Goal: Transaction & Acquisition: Download file/media

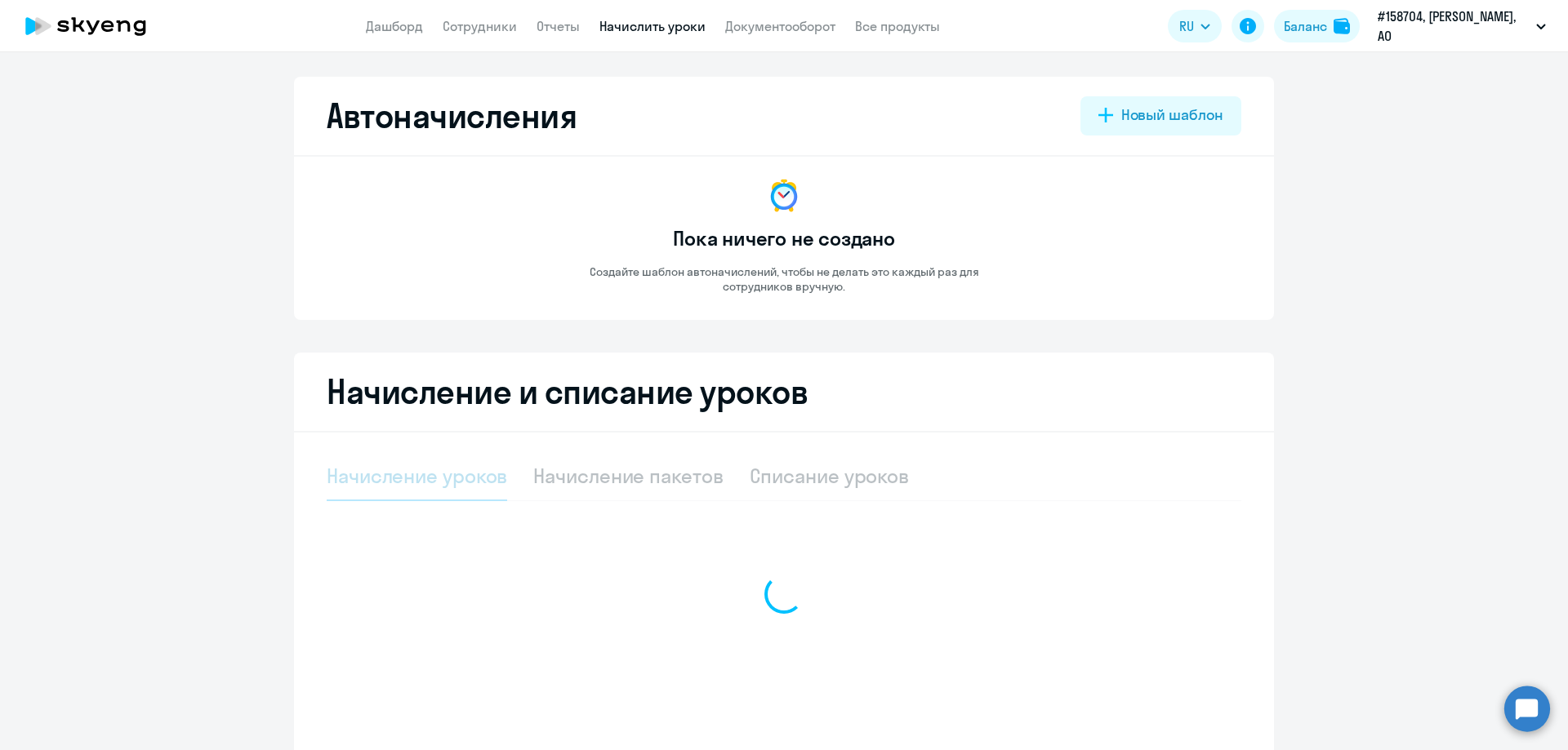
select select "10"
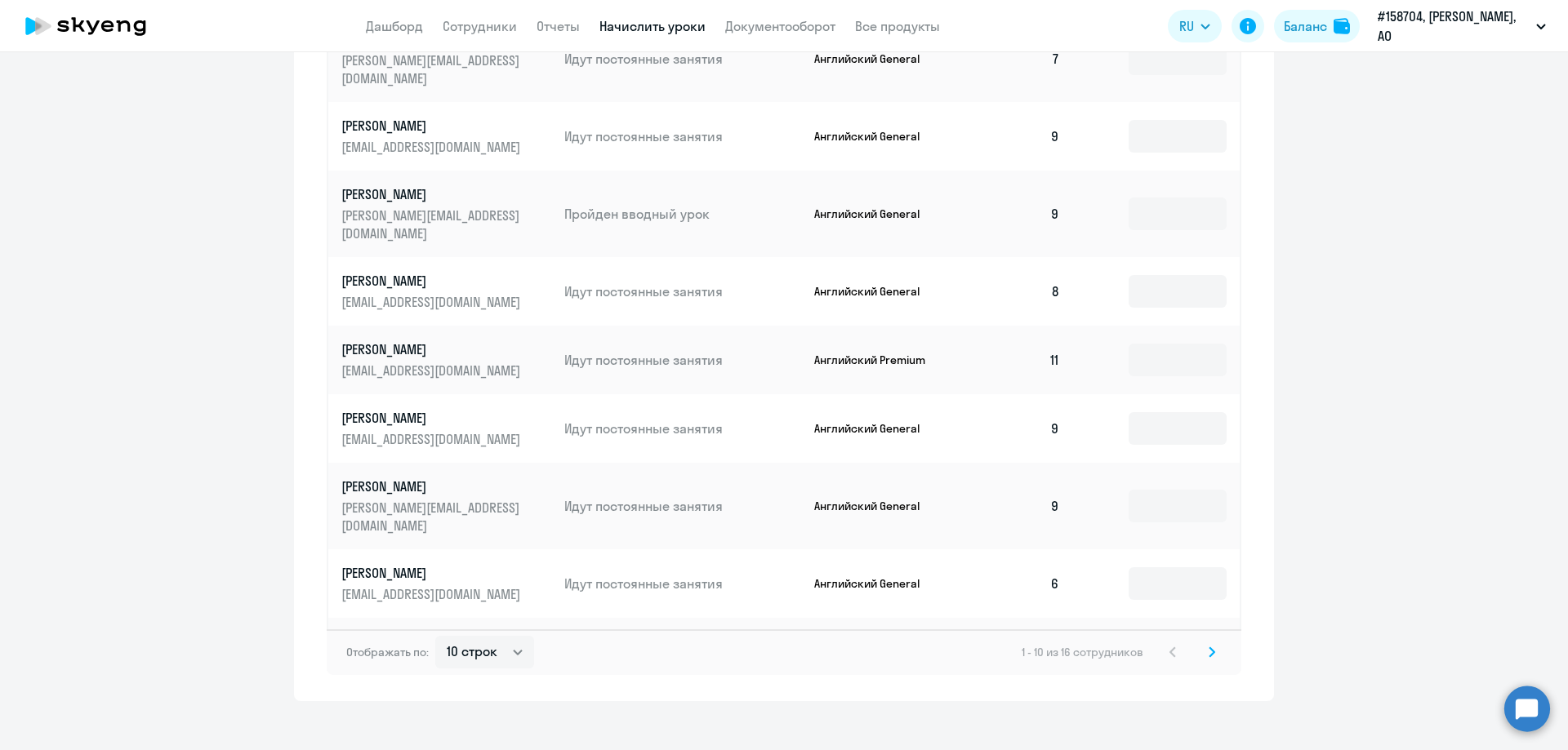
scroll to position [797, 0]
click at [1208, 645] on icon at bounding box center [1211, 651] width 6 height 12
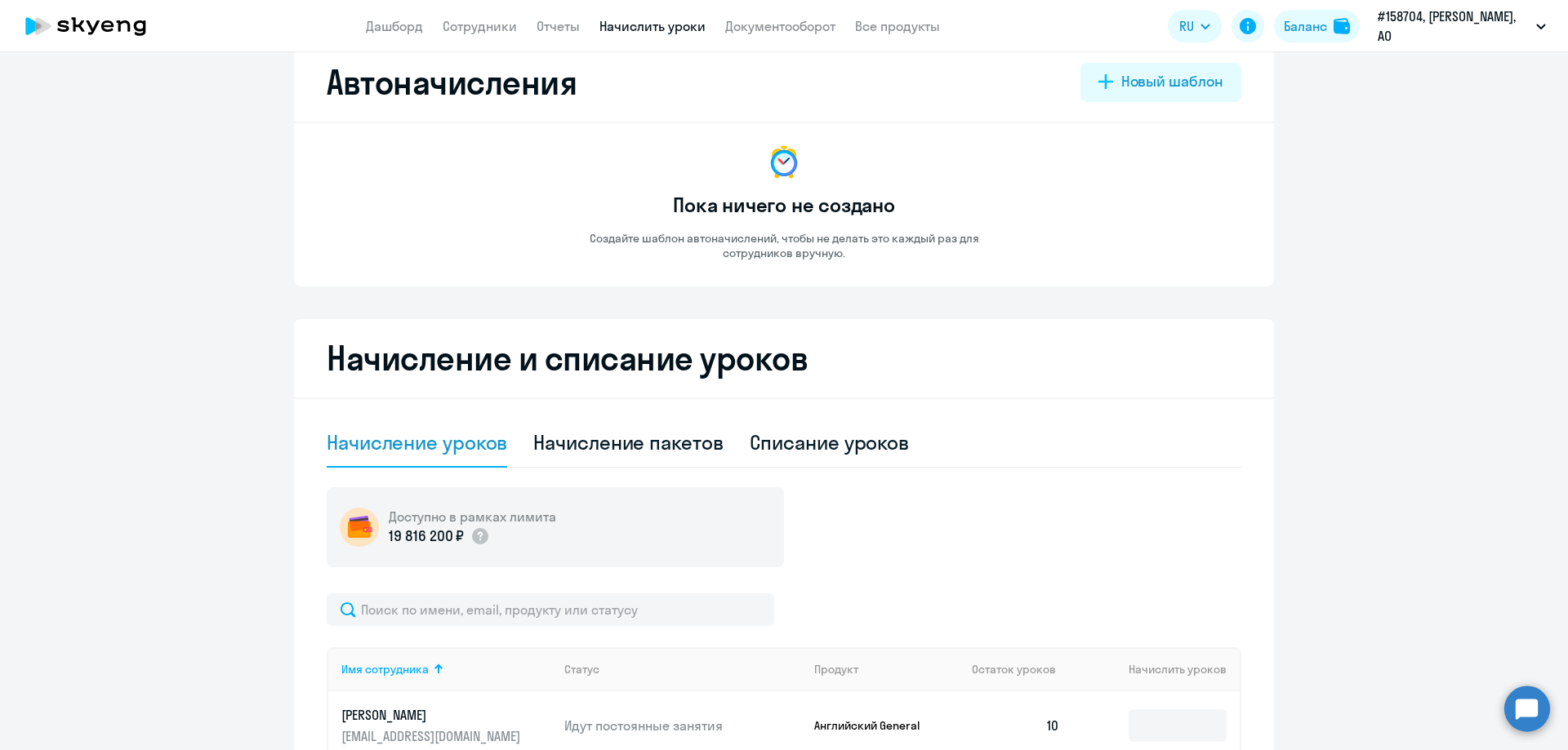
scroll to position [0, 0]
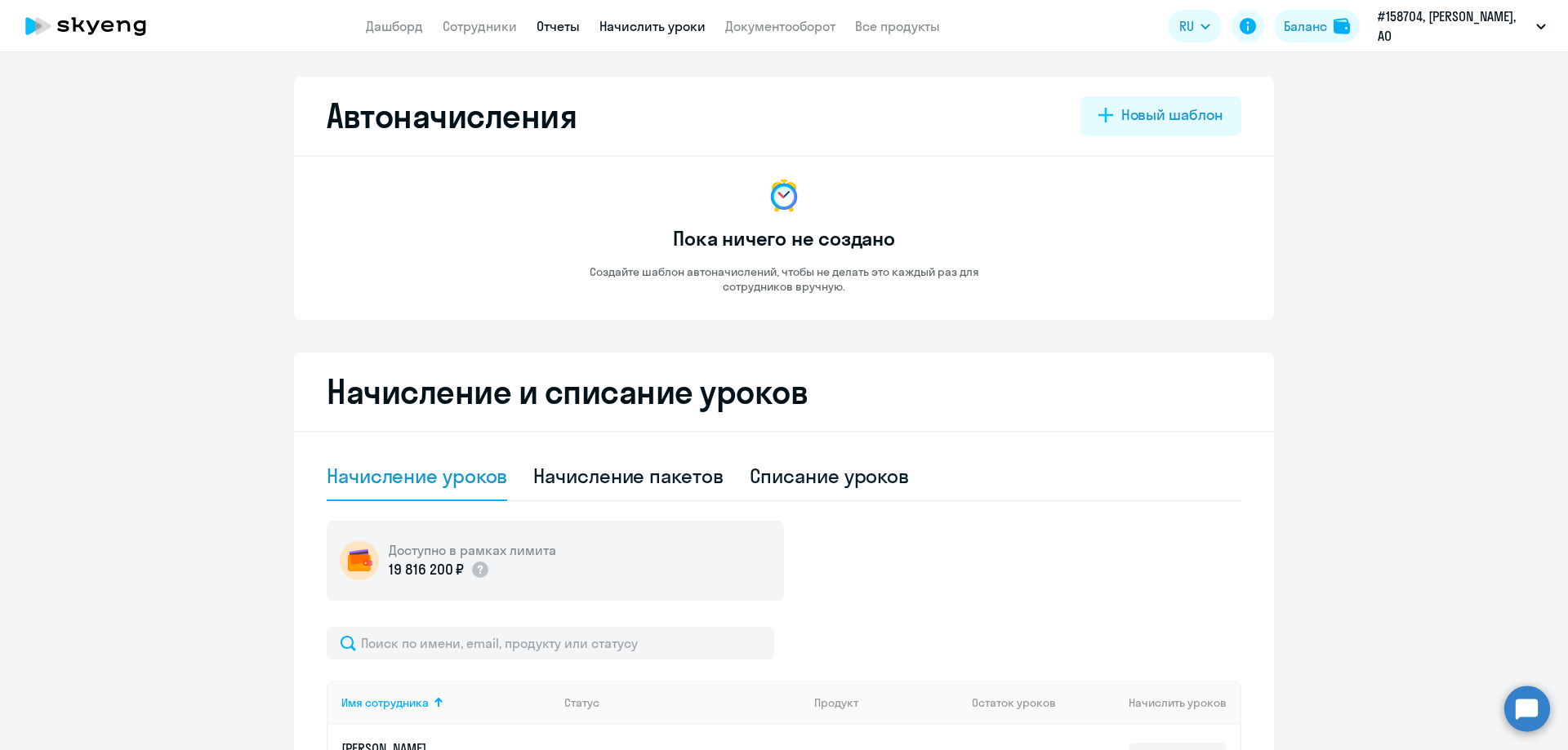
click at [553, 27] on link "Отчеты" at bounding box center [558, 26] width 44 height 16
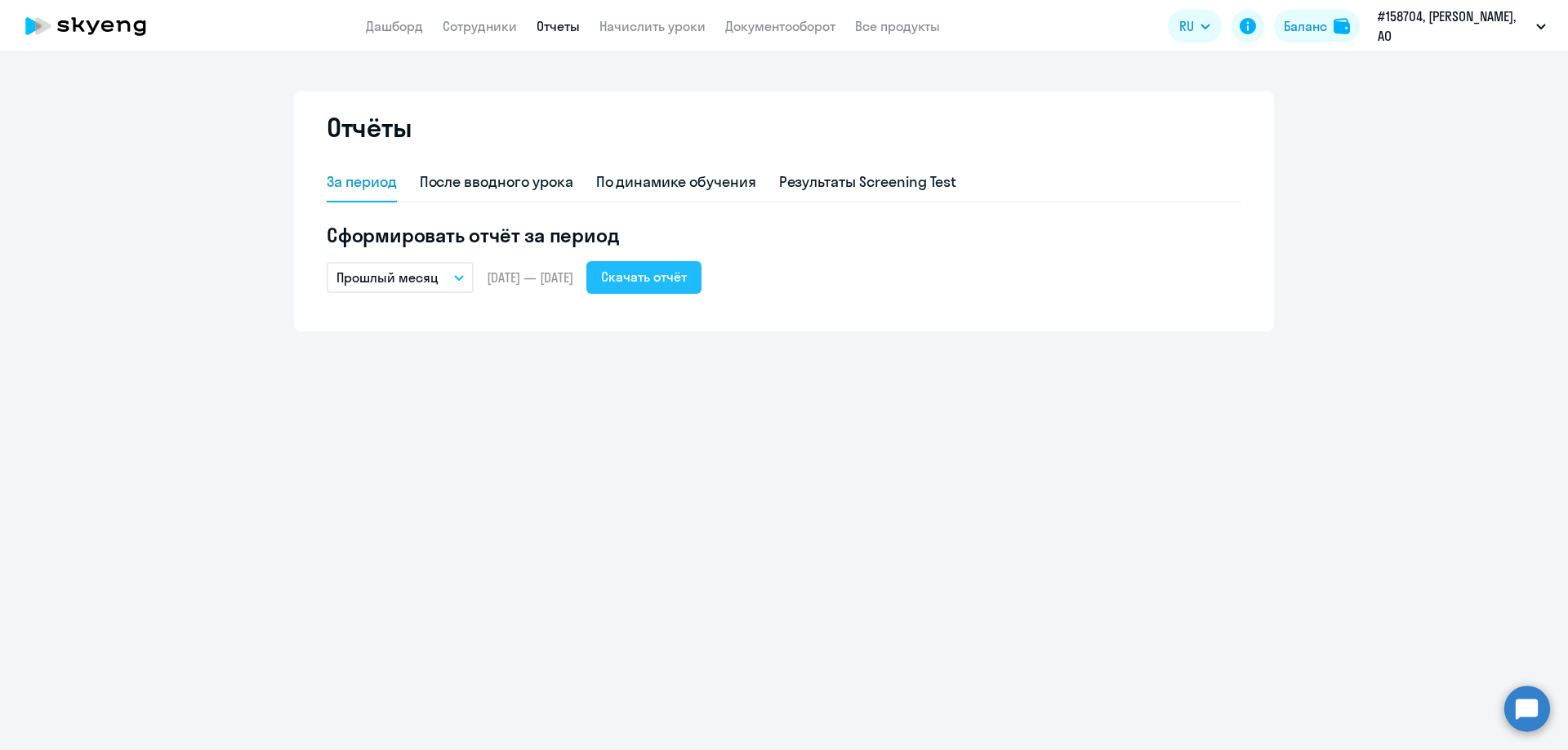
click at [670, 281] on div "Скачать отчёт" at bounding box center [644, 277] width 86 height 20
